Goal: Information Seeking & Learning: Learn about a topic

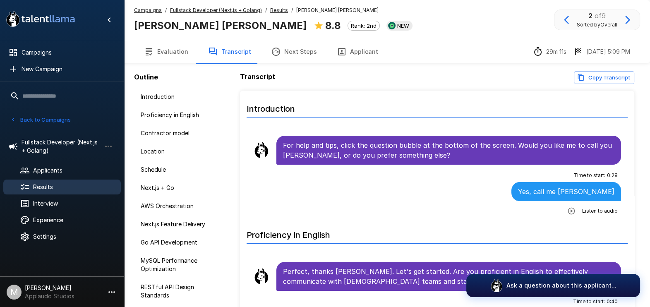
scroll to position [776, 0]
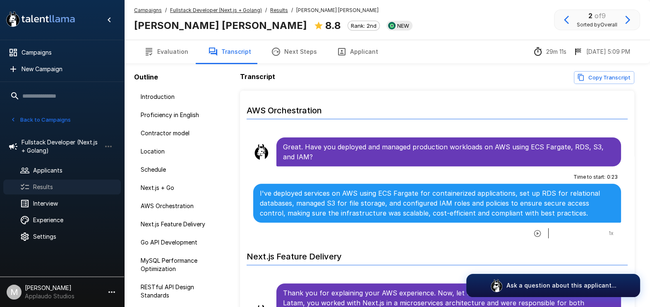
click at [63, 185] on span "Results" at bounding box center [73, 187] width 81 height 8
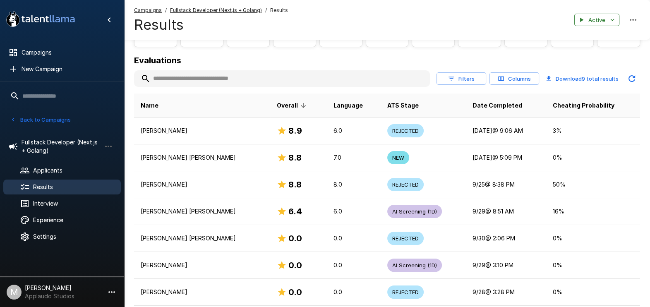
scroll to position [103, 0]
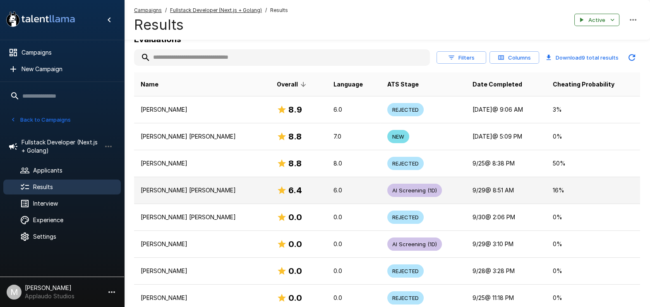
click at [247, 188] on p "[PERSON_NAME] [PERSON_NAME]" at bounding box center [202, 190] width 123 height 8
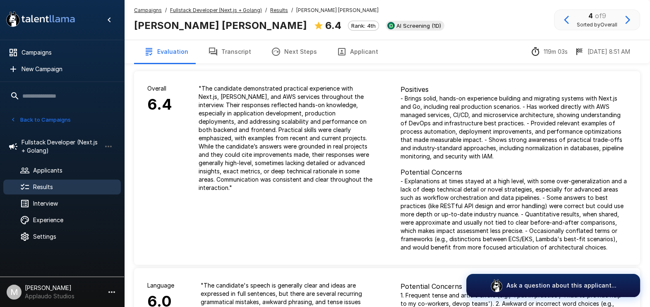
click at [229, 41] on button "Transcript" at bounding box center [229, 51] width 63 height 23
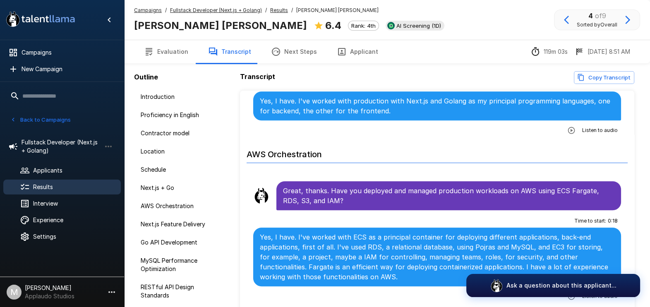
scroll to position [827, 0]
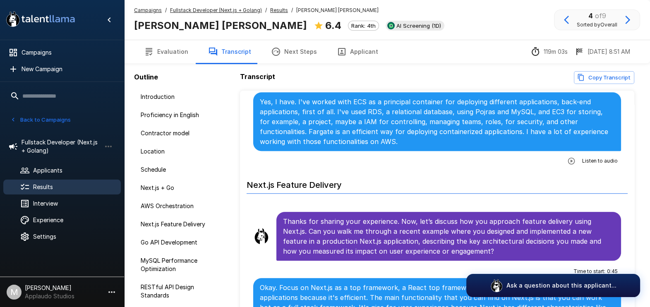
click at [567, 154] on button "button" at bounding box center [571, 161] width 15 height 15
drag, startPoint x: 67, startPoint y: 186, endPoint x: 72, endPoint y: 185, distance: 4.7
click at [67, 186] on span "Results" at bounding box center [73, 187] width 81 height 8
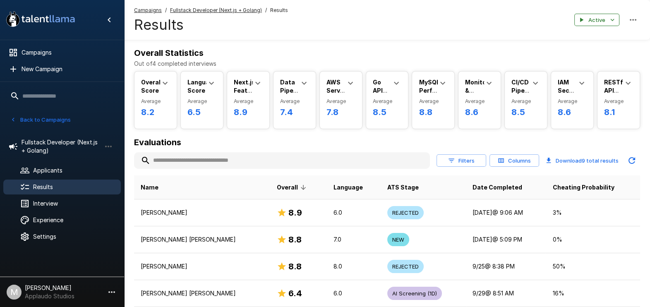
scroll to position [155, 0]
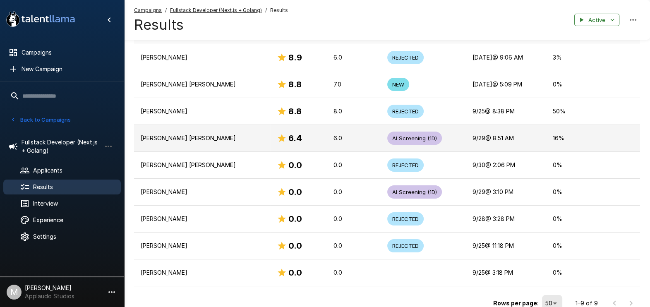
click at [187, 143] on td "[PERSON_NAME] [PERSON_NAME]" at bounding box center [202, 138] width 136 height 27
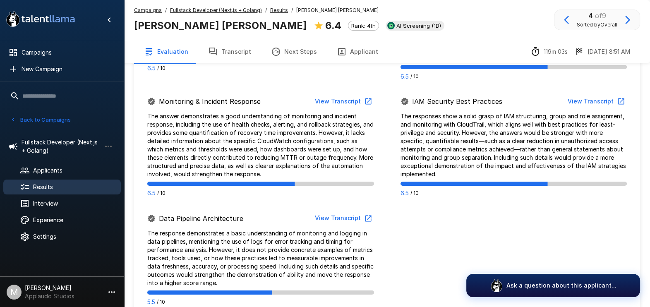
scroll to position [776, 0]
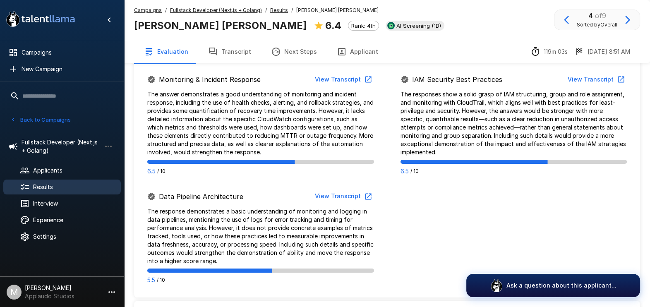
click at [406, 25] on div "Campaigns / Fullstack Developer (Next.js + Golang) / Results / [PERSON_NAME] [P…" at bounding box center [387, 20] width 526 height 40
click at [77, 183] on span "Results" at bounding box center [73, 187] width 81 height 8
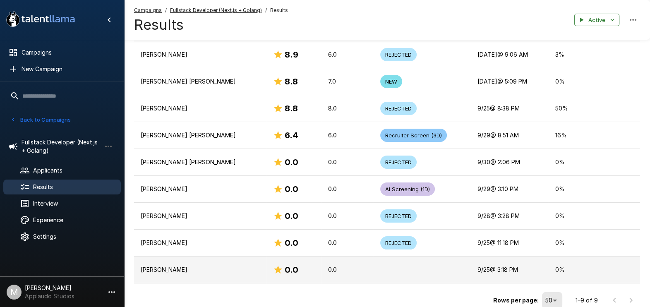
scroll to position [142, 0]
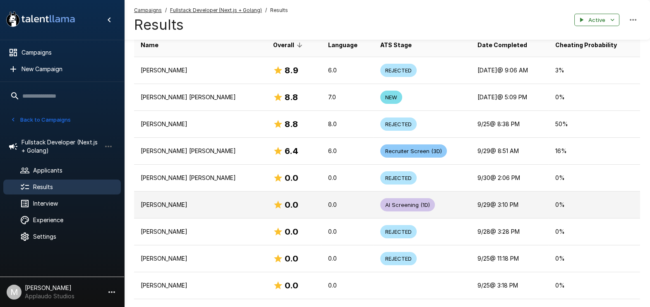
click at [207, 213] on td "[PERSON_NAME]" at bounding box center [200, 205] width 132 height 27
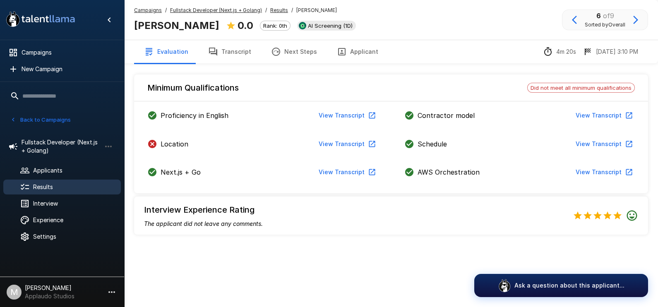
click at [334, 142] on button "View Transcript" at bounding box center [346, 144] width 62 height 15
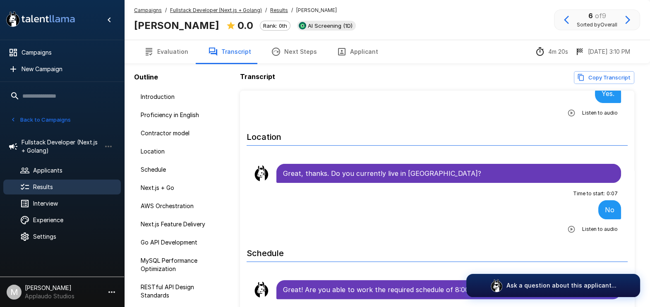
scroll to position [362, 0]
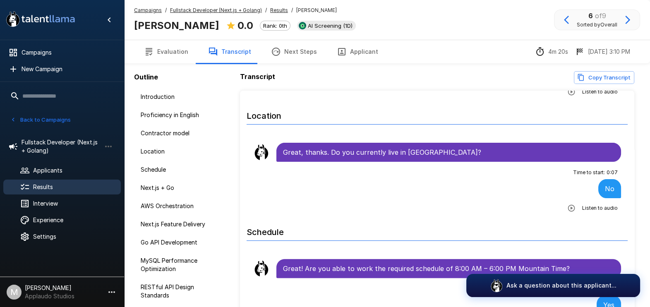
click at [60, 183] on span "Results" at bounding box center [73, 187] width 81 height 8
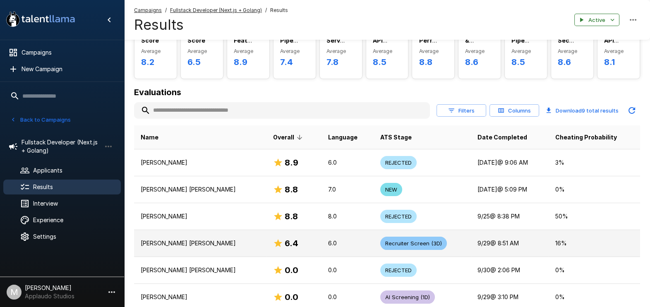
scroll to position [103, 0]
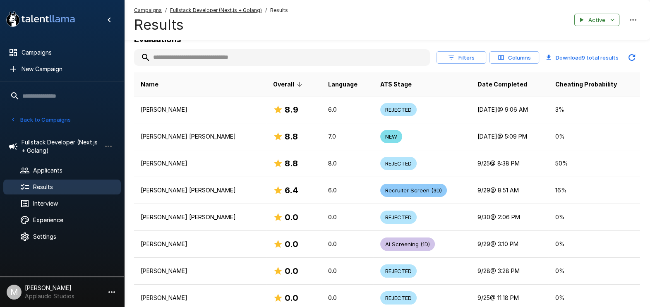
click at [68, 184] on span "Results" at bounding box center [73, 187] width 81 height 8
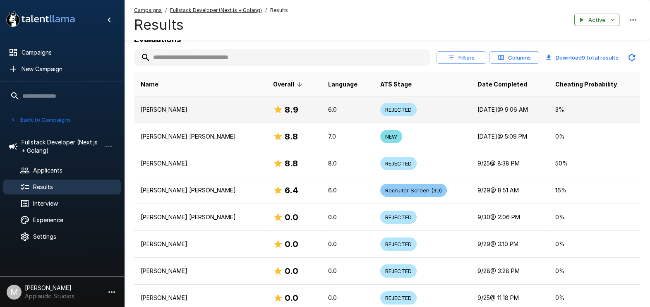
click at [179, 109] on p "[PERSON_NAME]" at bounding box center [200, 110] width 119 height 8
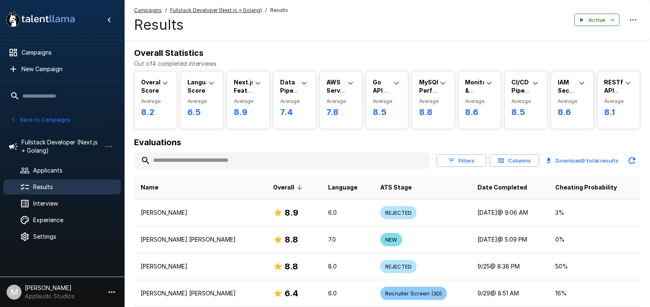
scroll to position [103, 0]
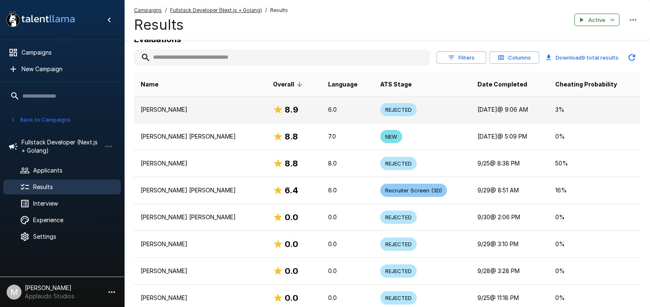
click at [190, 103] on td "[PERSON_NAME]" at bounding box center [200, 109] width 132 height 27
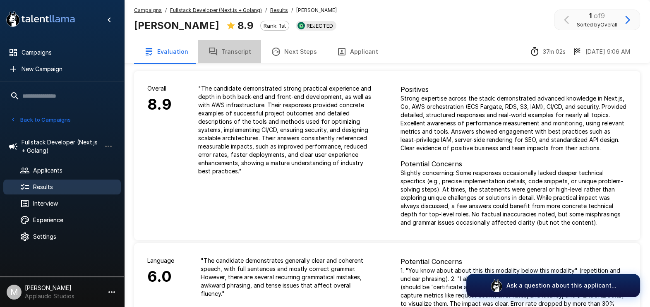
click at [232, 59] on button "Transcript" at bounding box center [229, 51] width 63 height 23
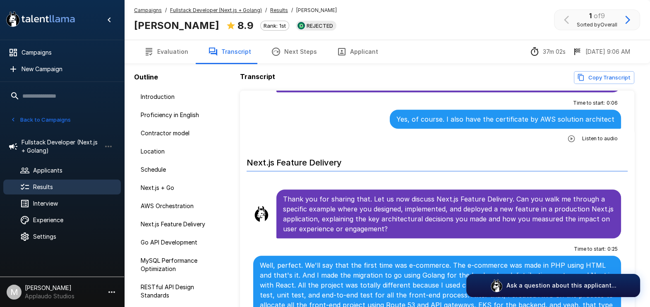
scroll to position [879, 0]
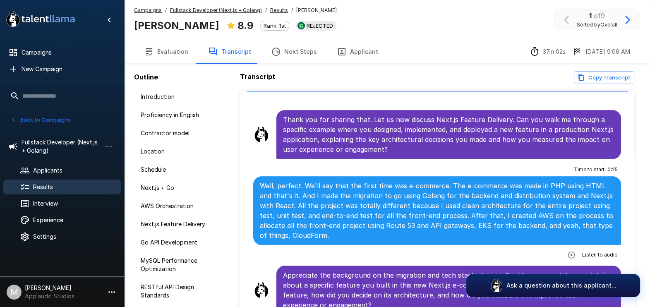
click at [582, 251] on span "Listen to audio" at bounding box center [600, 255] width 36 height 8
click at [567, 251] on icon "button" at bounding box center [571, 255] width 8 height 8
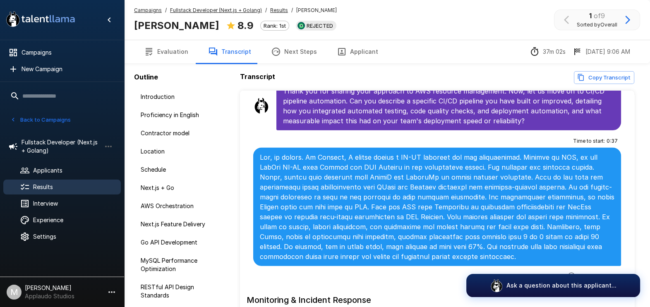
scroll to position [2896, 0]
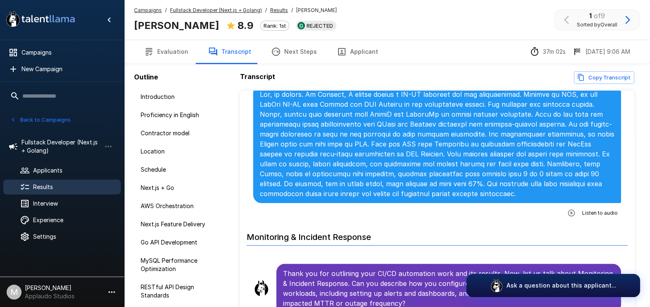
click at [567, 209] on icon "button" at bounding box center [571, 213] width 8 height 8
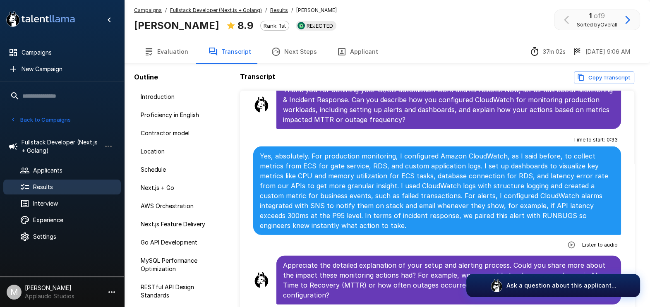
scroll to position [3103, 0]
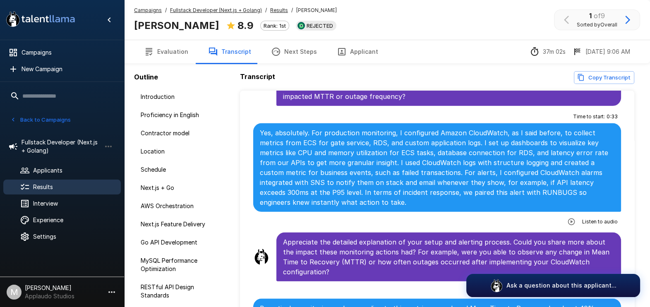
click at [567, 218] on icon "button" at bounding box center [571, 222] width 8 height 8
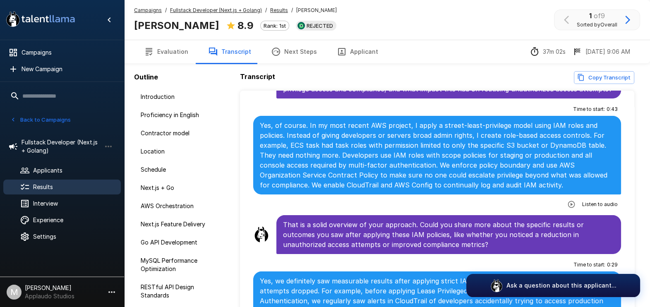
scroll to position [3414, 0]
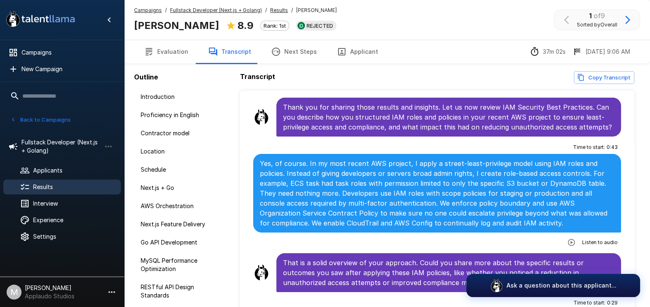
click at [185, 55] on button "Evaluation" at bounding box center [166, 51] width 64 height 23
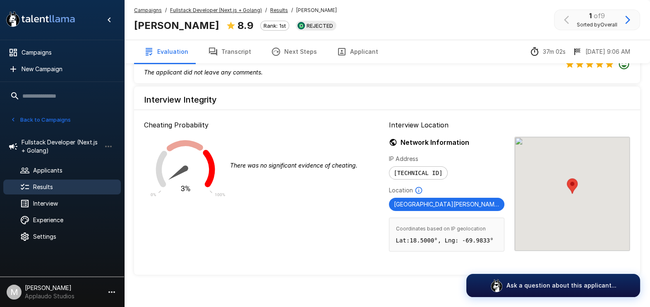
scroll to position [996, 0]
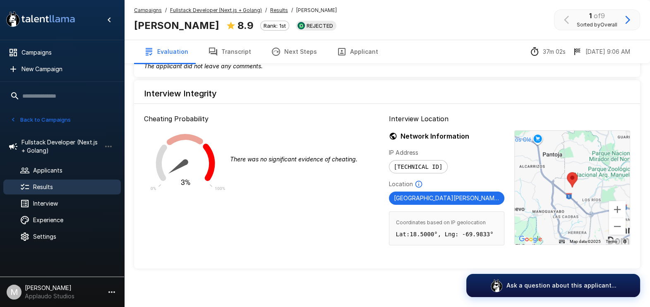
click at [64, 192] on div "Results" at bounding box center [62, 187] width 118 height 15
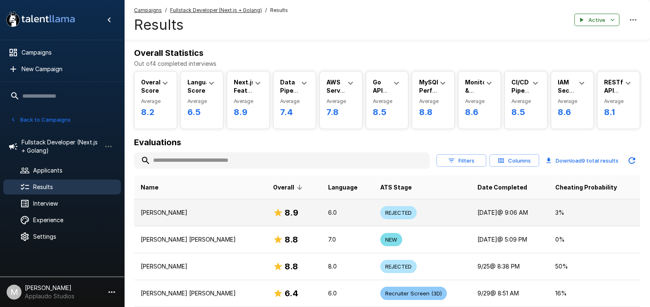
click at [322, 212] on td "6.0" at bounding box center [348, 212] width 52 height 27
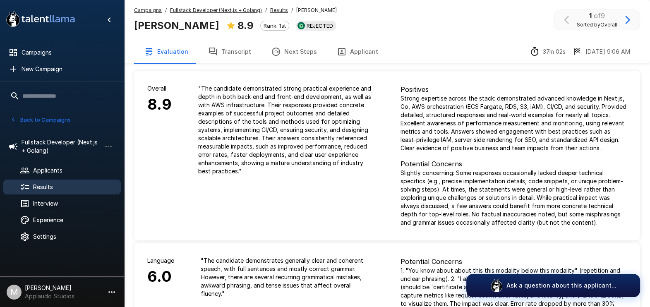
click at [42, 191] on div at bounding box center [31, 187] width 23 height 10
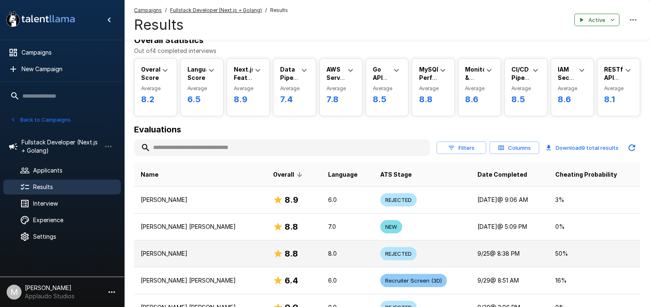
scroll to position [51, 0]
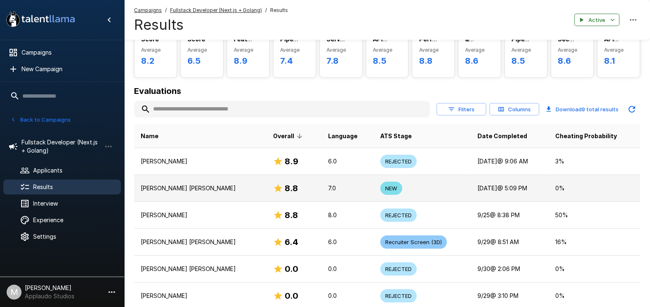
click at [226, 188] on p "[PERSON_NAME] [PERSON_NAME]" at bounding box center [200, 188] width 119 height 8
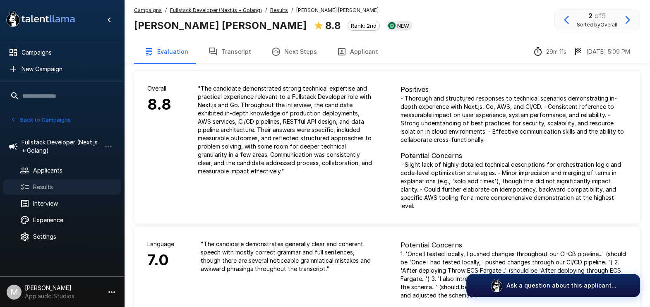
click at [83, 193] on div "Results" at bounding box center [62, 187] width 118 height 15
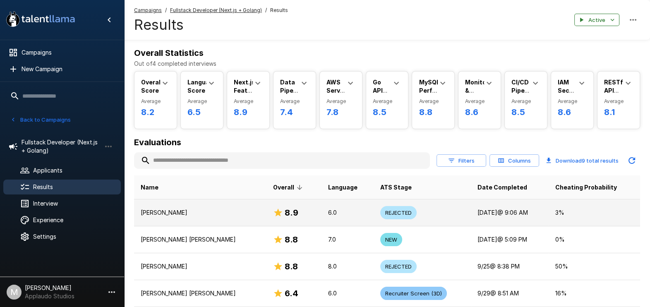
scroll to position [51, 0]
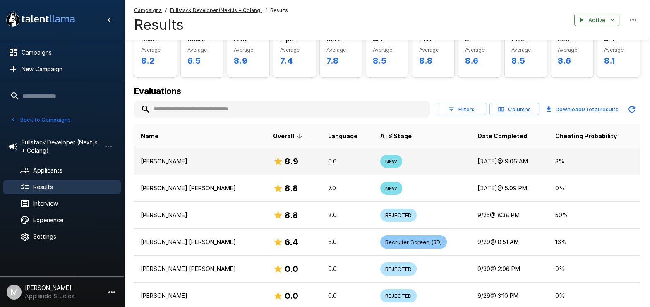
click at [197, 162] on p "[PERSON_NAME]" at bounding box center [200, 161] width 119 height 8
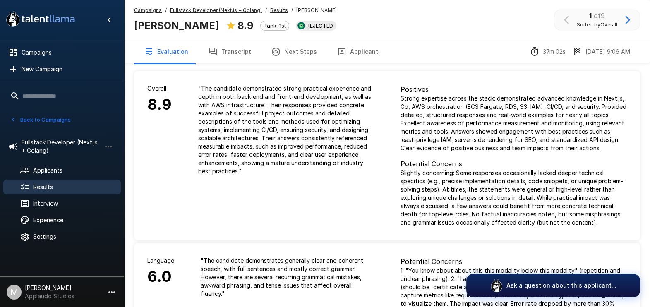
click at [40, 186] on span "Results" at bounding box center [73, 187] width 81 height 8
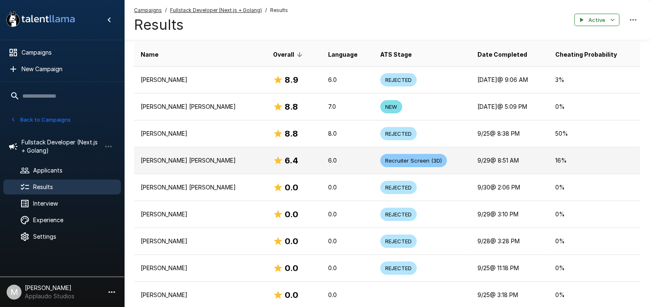
scroll to position [155, 0]
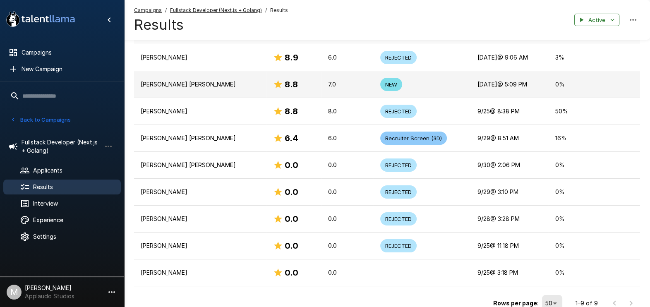
click at [328, 85] on p "7.0" at bounding box center [347, 84] width 39 height 8
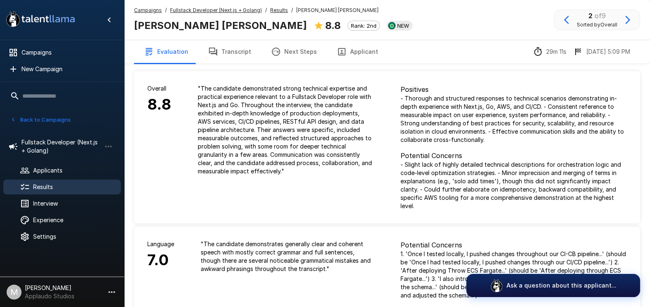
click at [210, 50] on icon "button" at bounding box center [213, 52] width 10 height 10
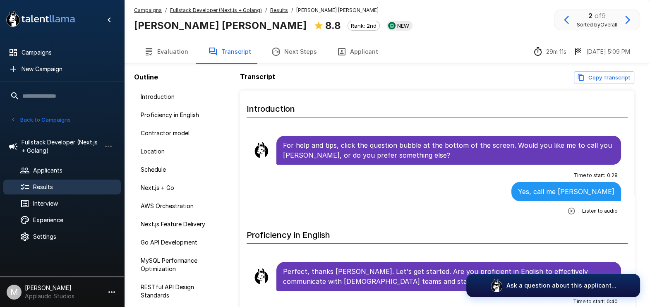
click at [185, 46] on button "Evaluation" at bounding box center [166, 51] width 64 height 23
